Goal: Find specific page/section: Find specific page/section

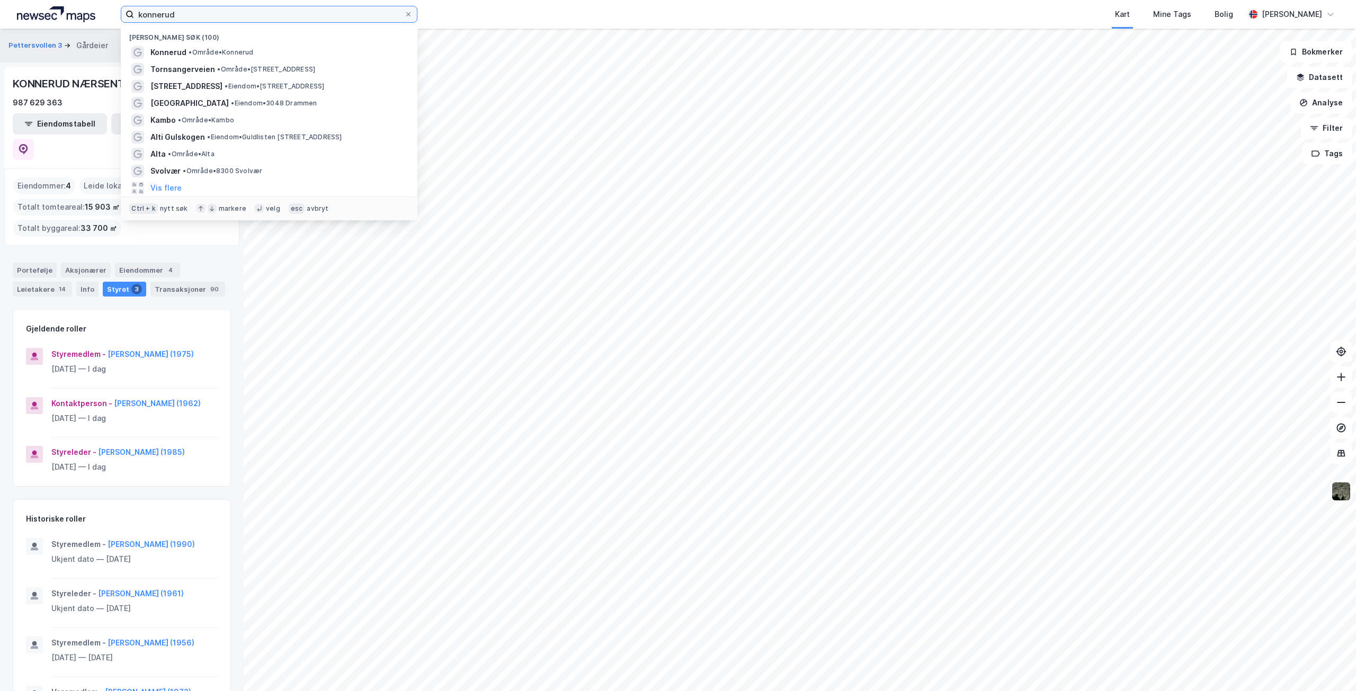
click at [249, 11] on input "konnerud" at bounding box center [269, 14] width 270 height 16
click at [209, 102] on span "[GEOGRAPHIC_DATA]" at bounding box center [189, 103] width 78 height 13
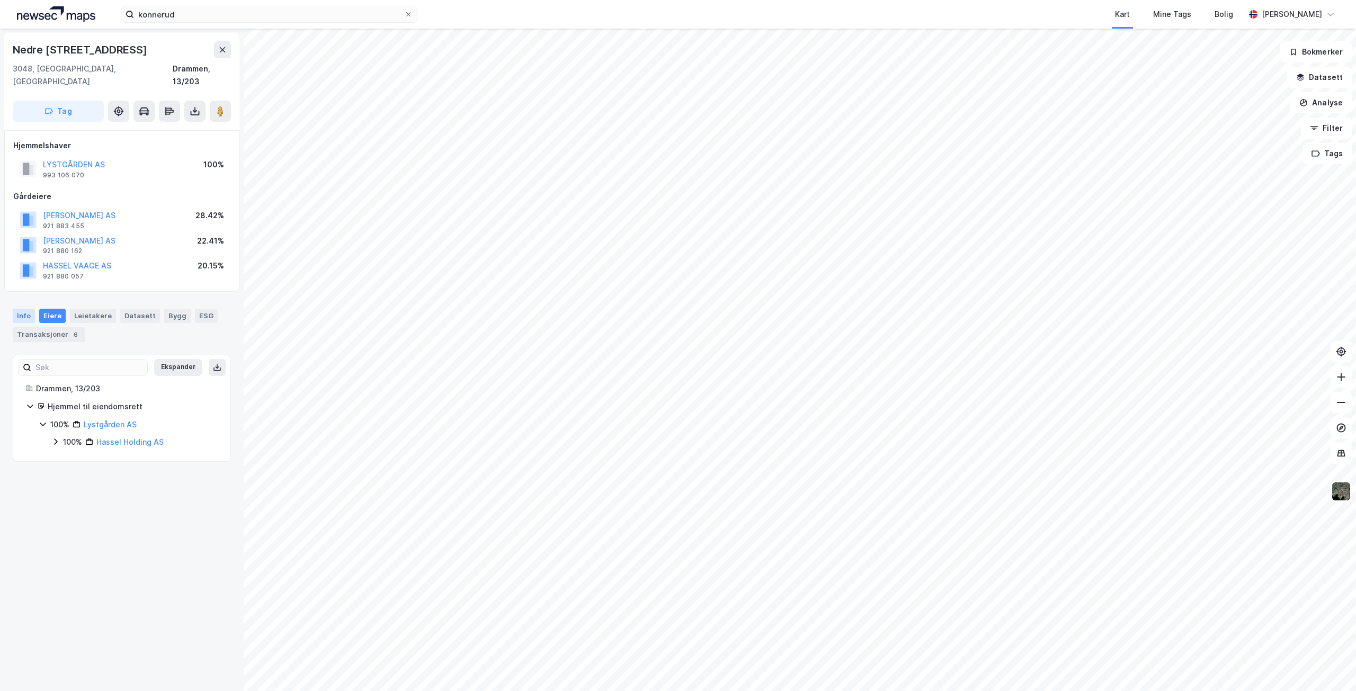
click at [21, 309] on div "Info" at bounding box center [24, 316] width 22 height 14
